Goal: Task Accomplishment & Management: Use online tool/utility

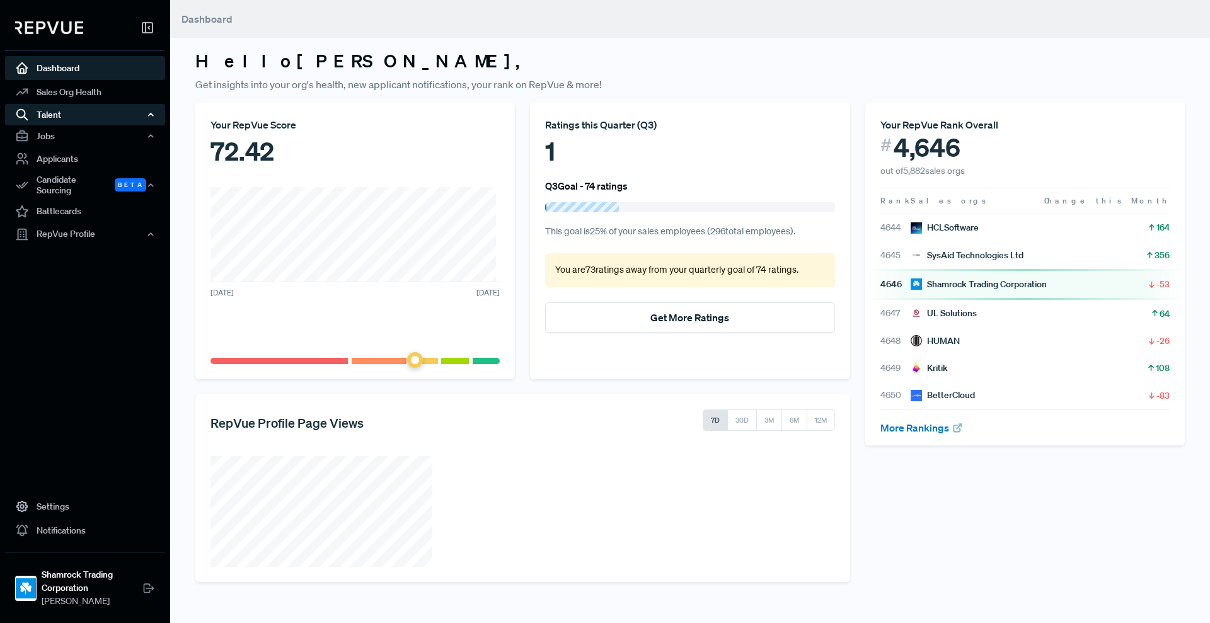
click at [149, 115] on use "button" at bounding box center [151, 114] width 4 height 3
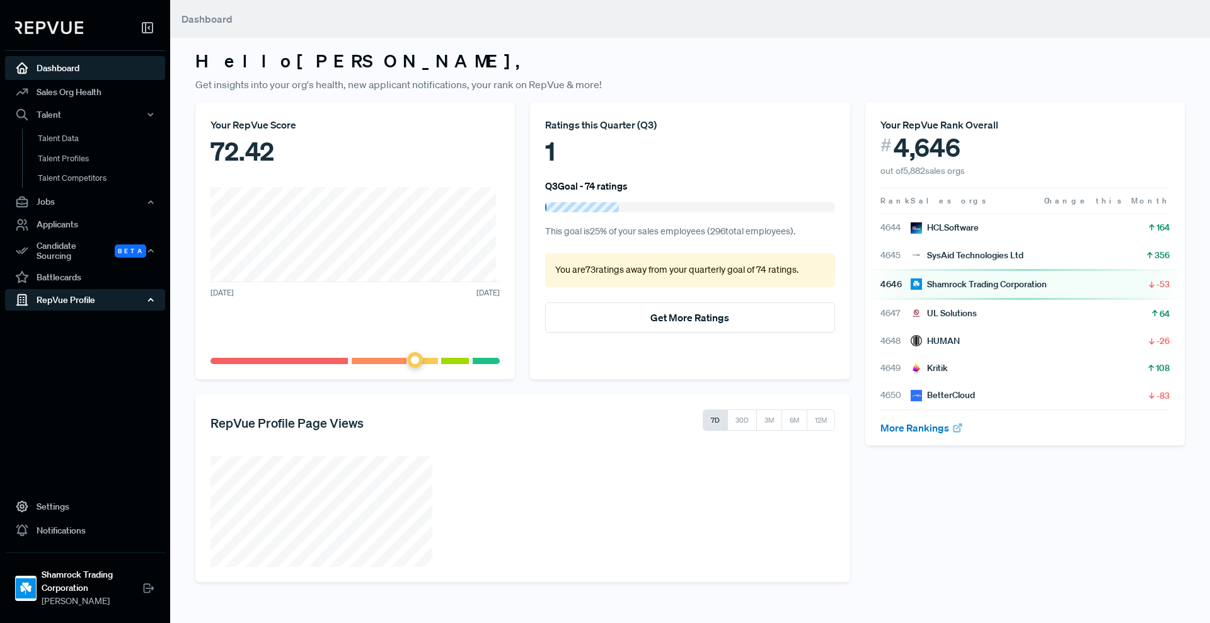
click at [147, 296] on icon "button" at bounding box center [150, 300] width 9 height 9
click at [57, 334] on link "Reviews" at bounding box center [102, 344] width 160 height 20
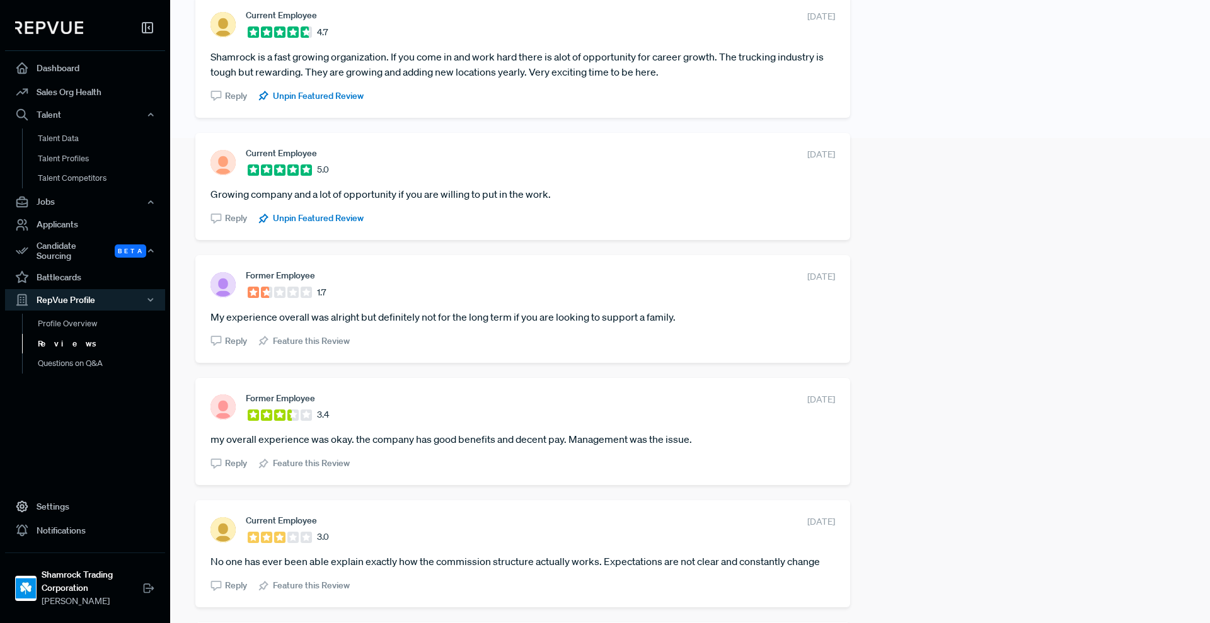
scroll to position [486, 0]
click at [77, 241] on div "Candidate Sourcing Beta" at bounding box center [85, 251] width 160 height 29
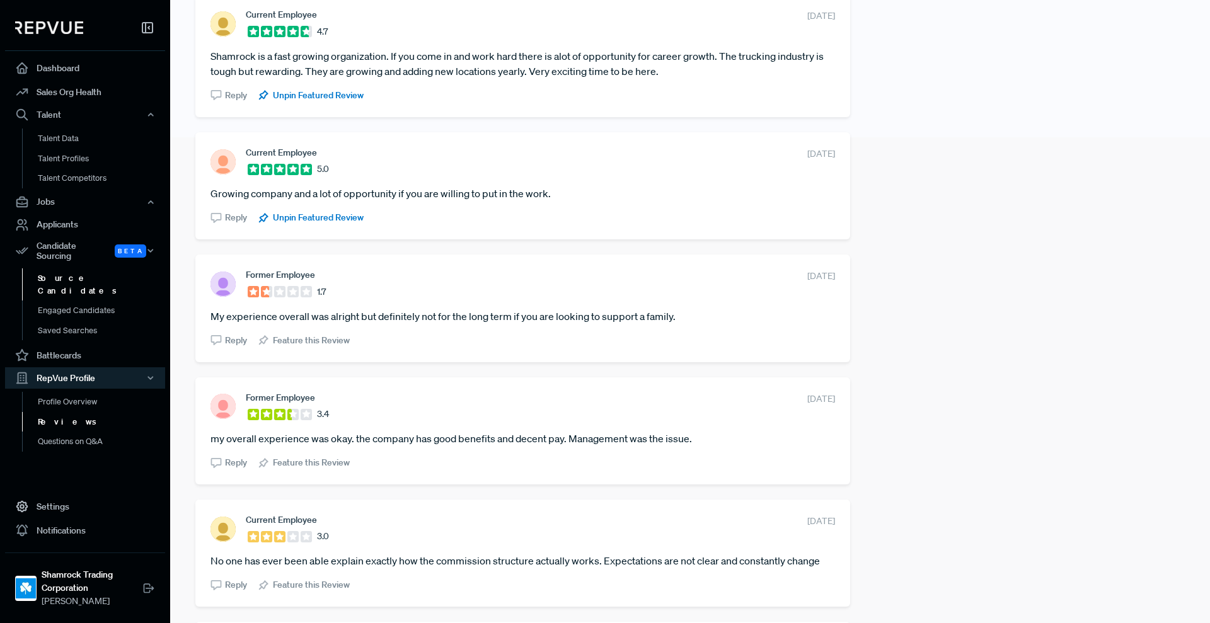
click at [69, 270] on link "Source Candidates" at bounding box center [102, 285] width 160 height 32
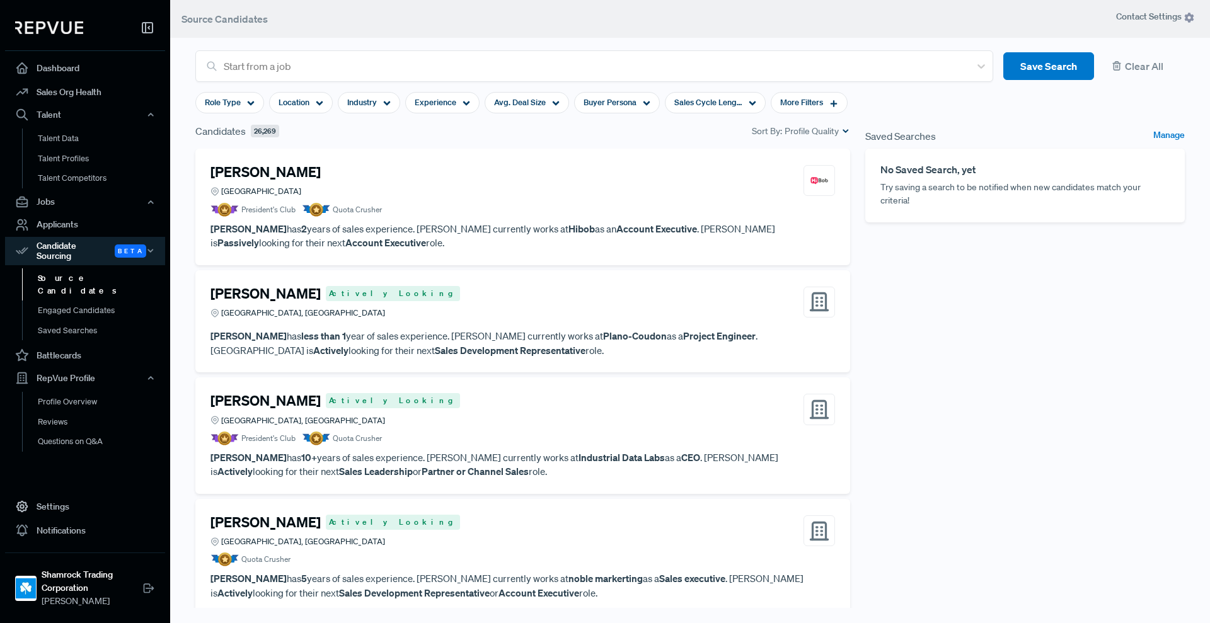
click at [381, 306] on div "[PERSON_NAME] Actively Looking Baltimore, [GEOGRAPHIC_DATA]" at bounding box center [523, 303] width 625 height 34
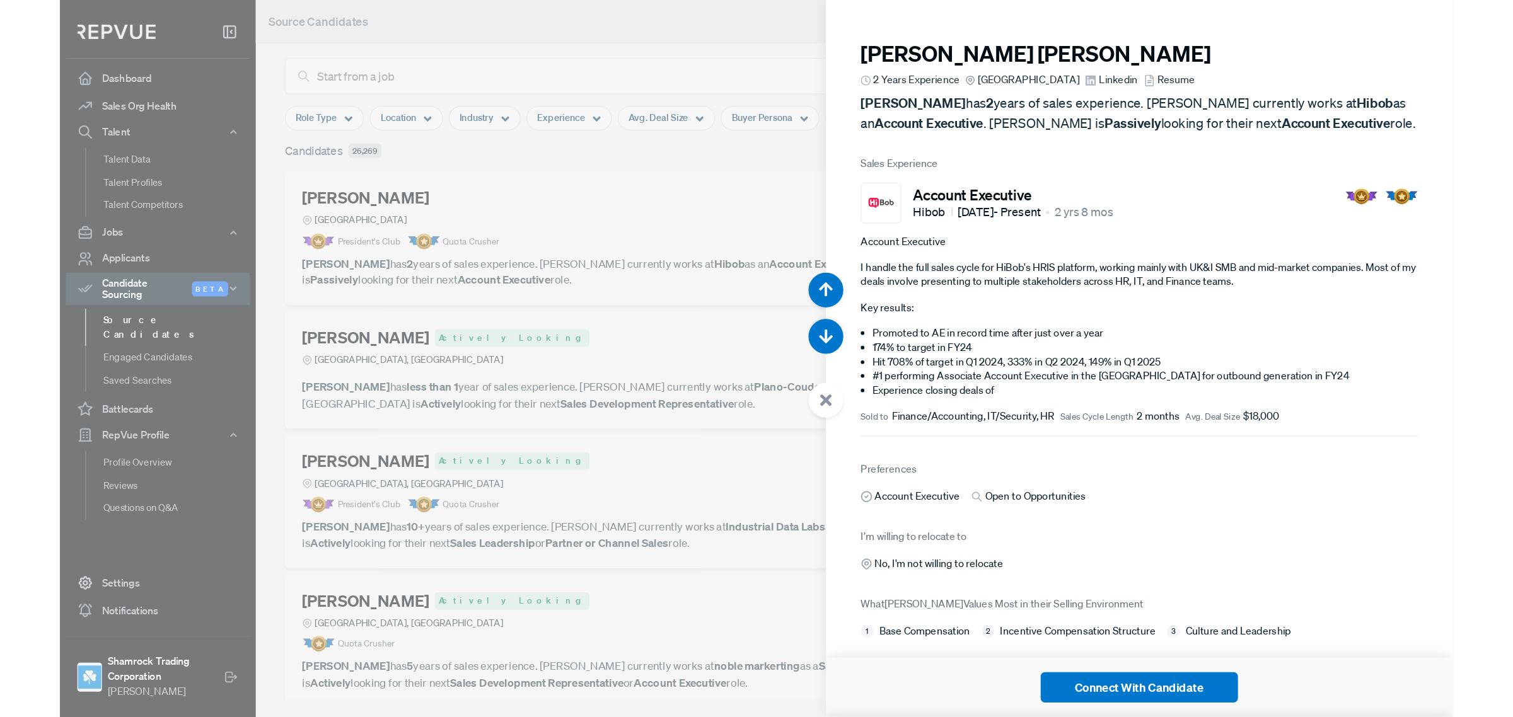
scroll to position [623, 0]
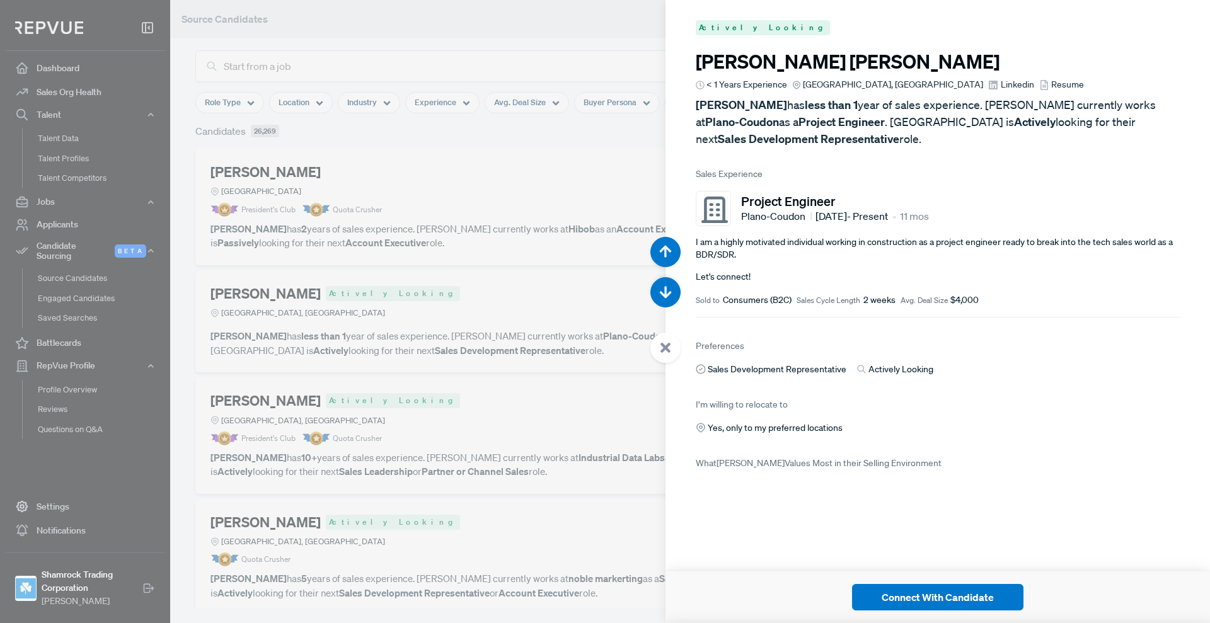
click at [487, 25] on div at bounding box center [605, 311] width 1210 height 623
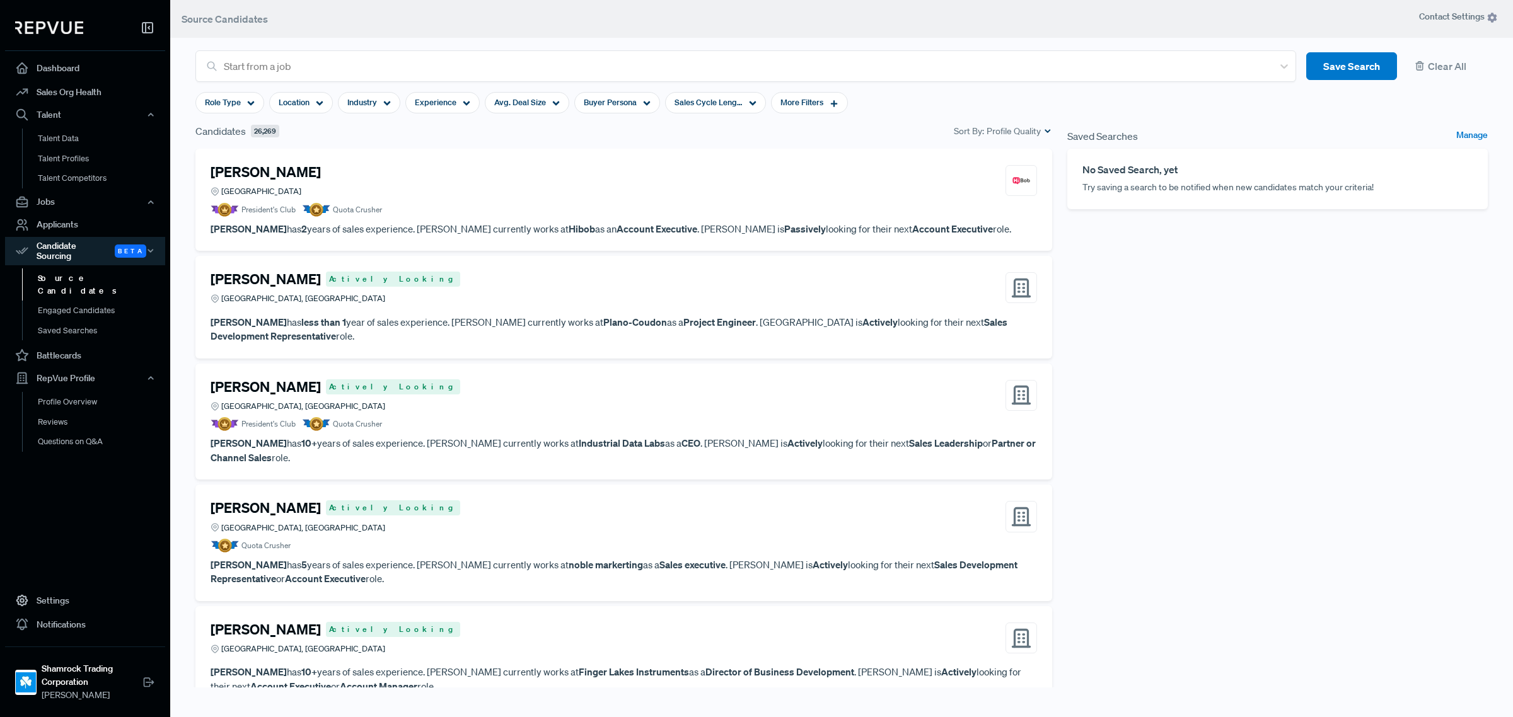
click at [1363, 301] on div "Saved Searches Manage No Saved Search, yet Try saving a search to be notified w…" at bounding box center [1278, 406] width 436 height 564
drag, startPoint x: 1338, startPoint y: 0, endPoint x: 1275, endPoint y: 354, distance: 359.7
click at [1275, 354] on div "Saved Searches Manage No Saved Search, yet Try saving a search to be notified w…" at bounding box center [1278, 406] width 436 height 564
